Goal: Information Seeking & Learning: Find specific fact

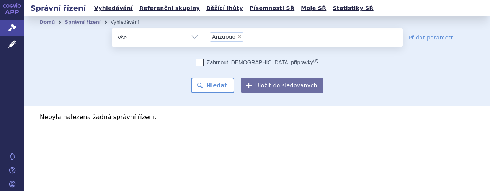
click at [238, 34] on span "×" at bounding box center [240, 36] width 5 height 5
click at [204, 34] on select "Anzupgo" at bounding box center [204, 37] width 0 height 19
select select
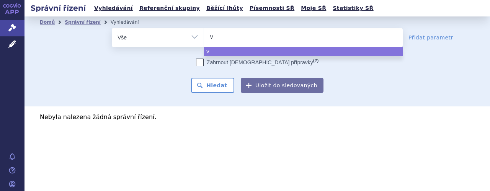
type input "Ve"
type input "Ven"
type input "Venc"
type input "Vencl"
type input "Vencly"
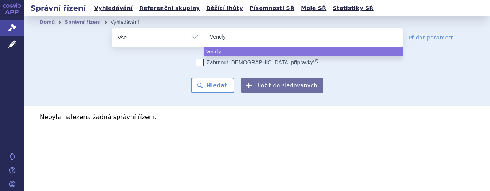
type input "Venclyx"
type input "Venclyxt"
type input "Venclyxto"
select select "Venclyxto"
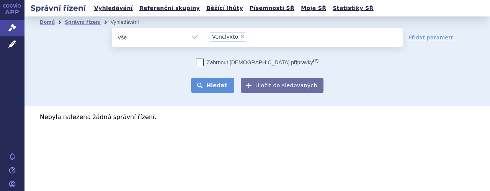
click at [214, 88] on button "Hledat" at bounding box center [212, 85] width 43 height 15
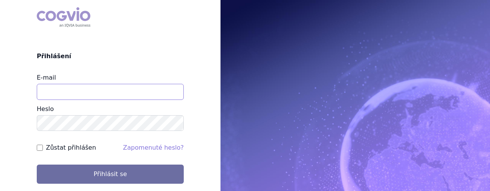
click at [145, 90] on input "E-mail" at bounding box center [110, 92] width 147 height 16
type input "jaroslava.purkertova@abbvie.com"
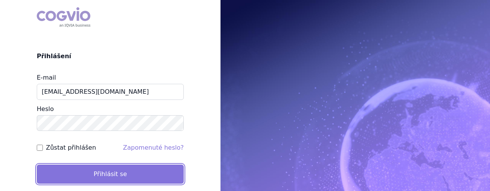
click at [117, 175] on button "Přihlásit se" at bounding box center [110, 174] width 147 height 19
